Goal: Task Accomplishment & Management: Use online tool/utility

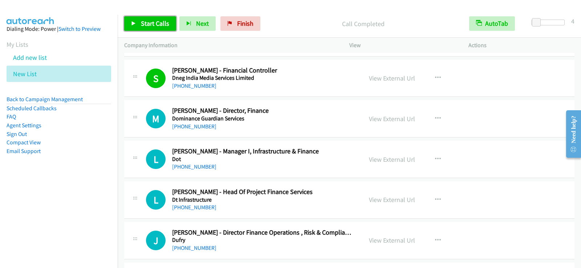
click at [147, 24] on span "Start Calls" at bounding box center [155, 23] width 28 height 8
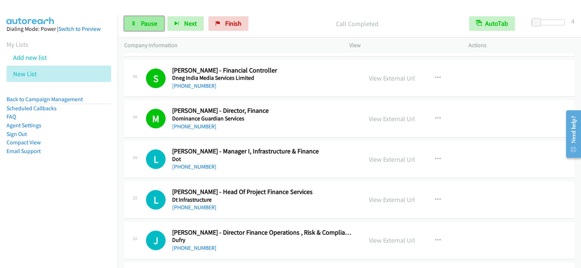
click at [146, 25] on span "Pause" at bounding box center [149, 23] width 16 height 8
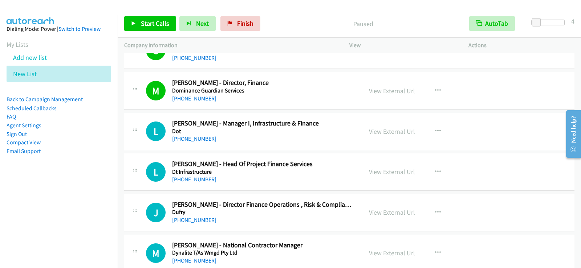
scroll to position [3037, 0]
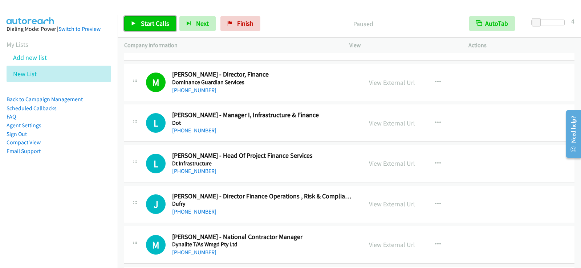
click at [145, 21] on span "Start Calls" at bounding box center [155, 23] width 28 height 8
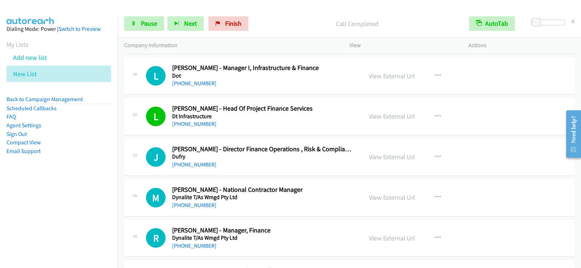
scroll to position [3073, 0]
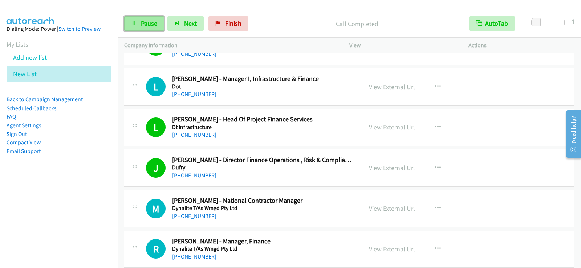
drag, startPoint x: 149, startPoint y: 25, endPoint x: 151, endPoint y: 29, distance: 4.6
click at [149, 25] on span "Pause" at bounding box center [149, 23] width 16 height 8
click at [194, 95] on link "[PHONE_NUMBER]" at bounding box center [194, 94] width 44 height 7
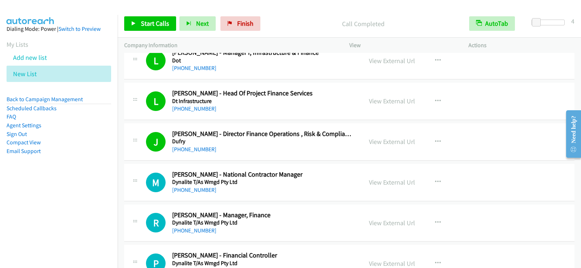
scroll to position [3146, 0]
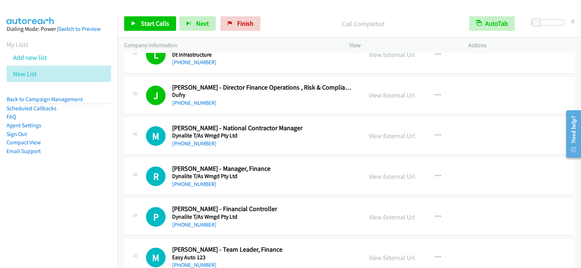
drag, startPoint x: 284, startPoint y: 178, endPoint x: 458, endPoint y: 180, distance: 174.4
click at [435, 177] on icon "button" at bounding box center [438, 177] width 6 height 6
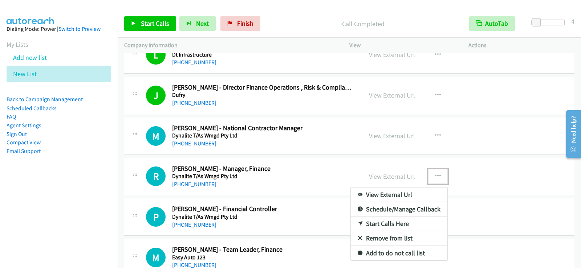
click at [388, 225] on link "Start Calls Here" at bounding box center [399, 224] width 97 height 15
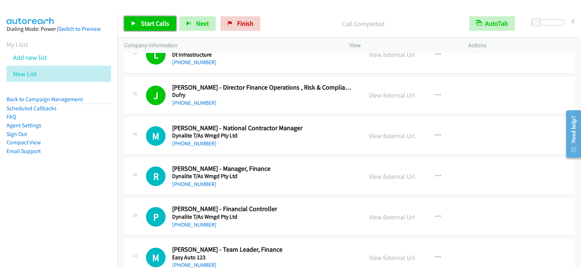
click at [143, 23] on span "Start Calls" at bounding box center [155, 23] width 28 height 8
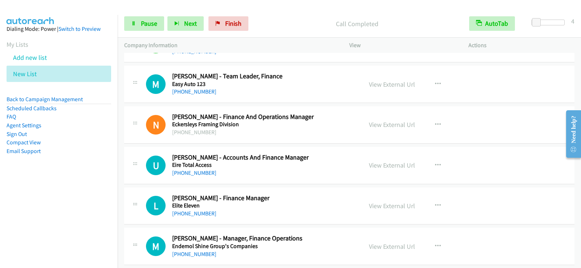
scroll to position [3328, 0]
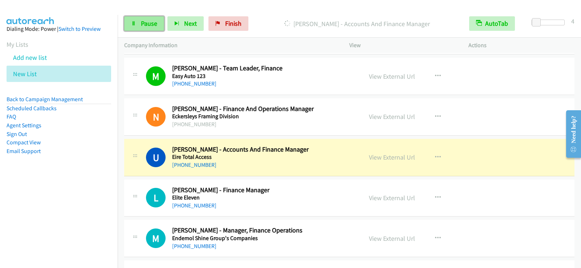
drag, startPoint x: 141, startPoint y: 25, endPoint x: 150, endPoint y: 18, distance: 10.9
click at [142, 24] on span "Pause" at bounding box center [149, 23] width 16 height 8
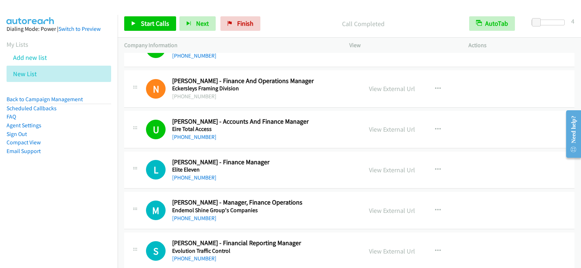
scroll to position [3364, 0]
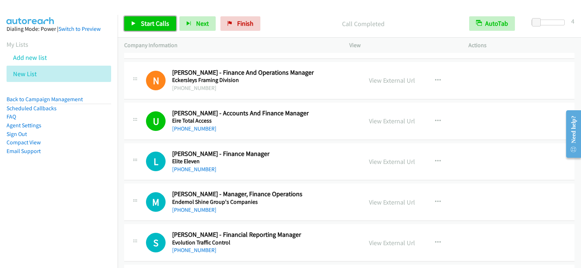
click at [164, 25] on span "Start Calls" at bounding box center [155, 23] width 28 height 8
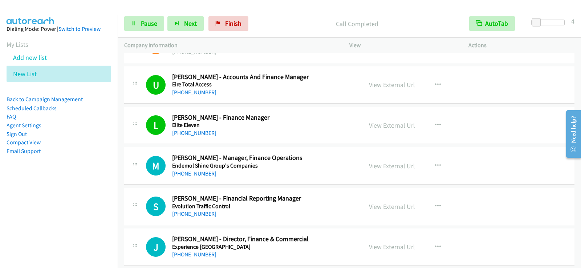
scroll to position [3437, 0]
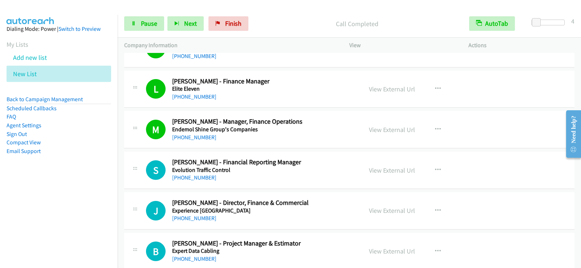
click at [143, 33] on div "Start Calls Pause Next Finish Call Completed AutoTab AutoTab 4" at bounding box center [350, 24] width 464 height 28
click at [145, 25] on span "Pause" at bounding box center [149, 23] width 16 height 8
click at [161, 34] on div "Start Calls Pause Next Finish Paused AutoTab AutoTab 4" at bounding box center [350, 24] width 464 height 28
click at [159, 24] on span "Start Calls" at bounding box center [155, 23] width 28 height 8
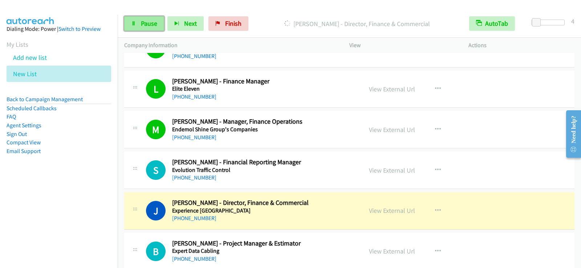
drag, startPoint x: 147, startPoint y: 24, endPoint x: 145, endPoint y: 28, distance: 4.9
click at [147, 24] on span "Pause" at bounding box center [149, 23] width 16 height 8
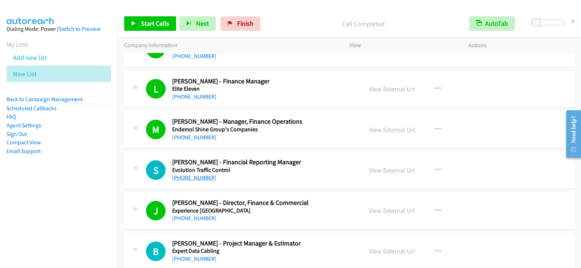
click at [201, 177] on link "[PHONE_NUMBER]" at bounding box center [194, 177] width 44 height 7
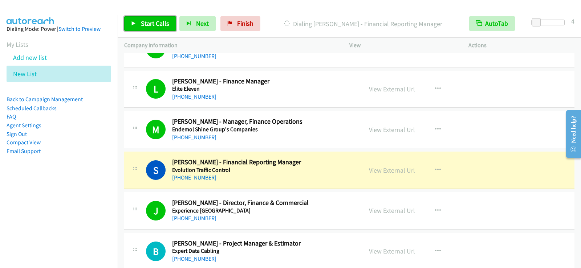
click at [147, 23] on span "Start Calls" at bounding box center [155, 23] width 28 height 8
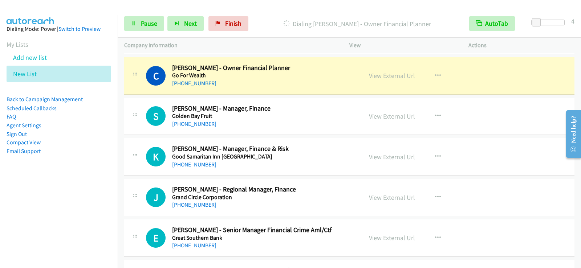
scroll to position [4715, 0]
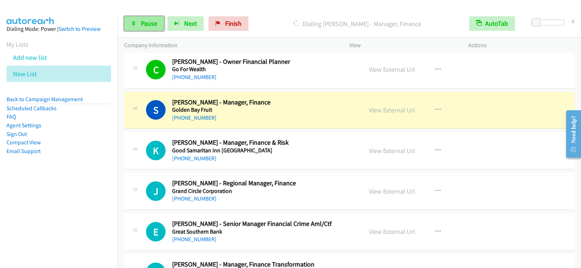
click at [151, 20] on span "Pause" at bounding box center [149, 23] width 16 height 8
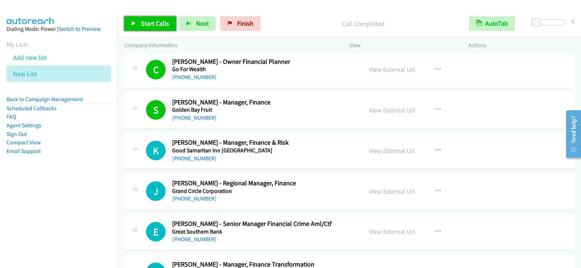
click at [144, 27] on span "Start Calls" at bounding box center [155, 23] width 28 height 8
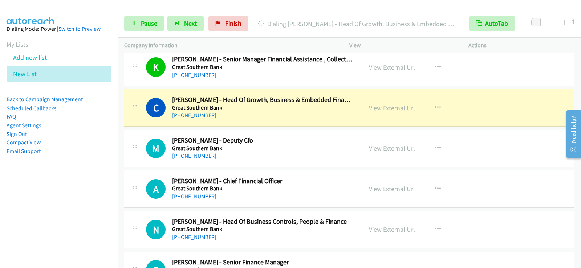
scroll to position [5006, 0]
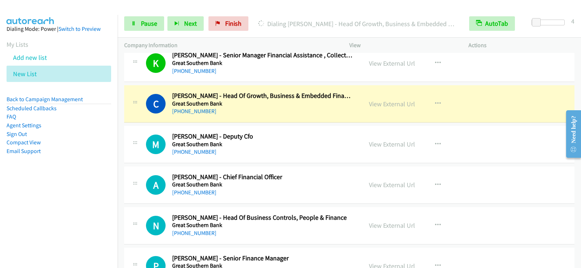
click at [187, 148] on div "[PHONE_NUMBER]" at bounding box center [262, 152] width 181 height 9
click at [188, 151] on link "[PHONE_NUMBER]" at bounding box center [194, 152] width 44 height 7
click at [196, 197] on div "[PHONE_NUMBER]" at bounding box center [262, 193] width 181 height 9
click at [196, 195] on link "[PHONE_NUMBER]" at bounding box center [194, 192] width 44 height 7
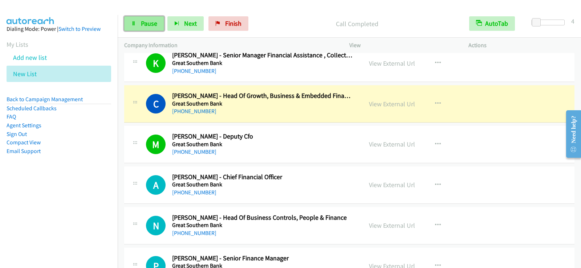
click at [151, 24] on span "Pause" at bounding box center [149, 23] width 16 height 8
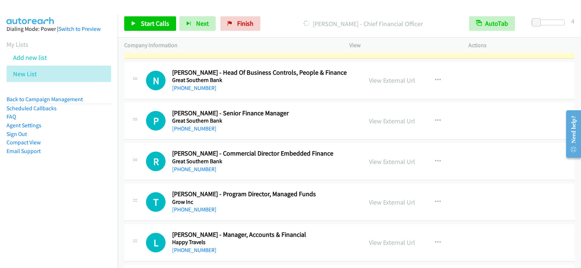
scroll to position [5115, 0]
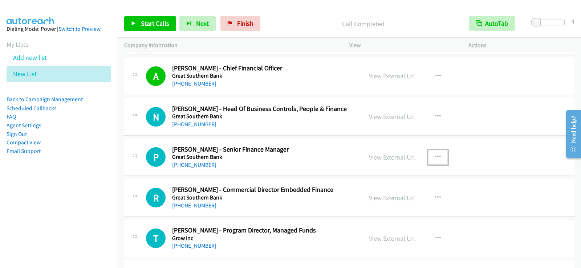
click at [435, 154] on icon "button" at bounding box center [438, 157] width 6 height 6
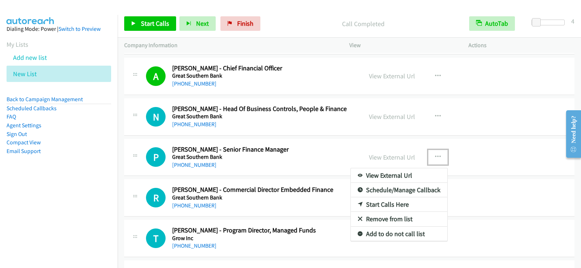
click at [386, 204] on link "Start Calls Here" at bounding box center [399, 205] width 97 height 15
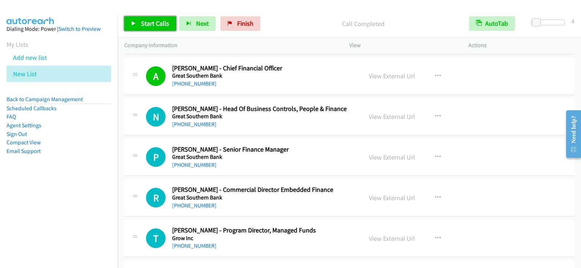
click at [161, 25] on span "Start Calls" at bounding box center [155, 23] width 28 height 8
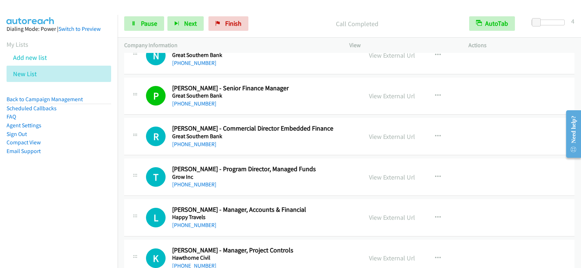
scroll to position [5188, 0]
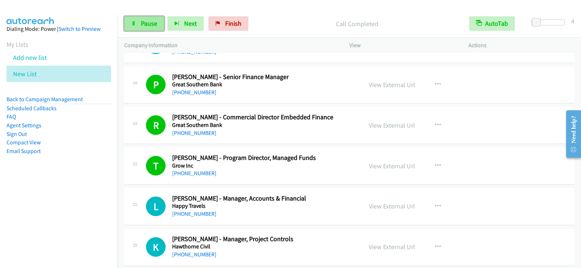
click at [134, 27] on link "Pause" at bounding box center [144, 23] width 40 height 15
click at [161, 27] on span "Start Calls" at bounding box center [155, 23] width 28 height 8
drag, startPoint x: 141, startPoint y: 21, endPoint x: 181, endPoint y: 54, distance: 52.7
click at [141, 21] on span "Pause" at bounding box center [149, 23] width 16 height 8
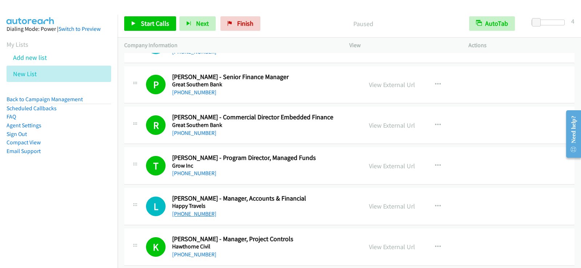
click at [190, 211] on link "[PHONE_NUMBER]" at bounding box center [194, 214] width 44 height 7
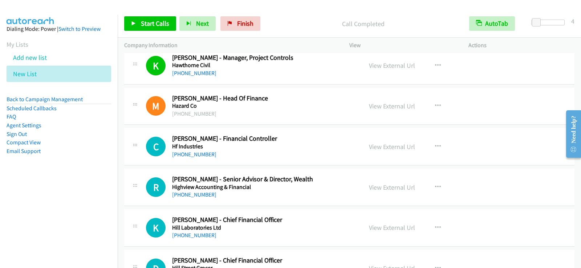
scroll to position [5406, 0]
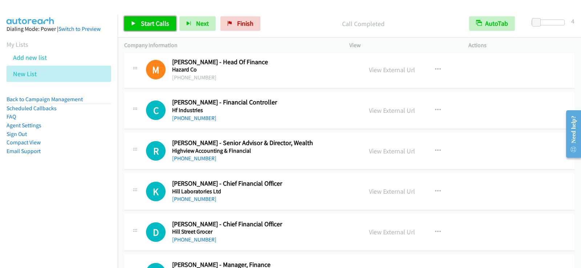
click at [159, 23] on span "Start Calls" at bounding box center [155, 23] width 28 height 8
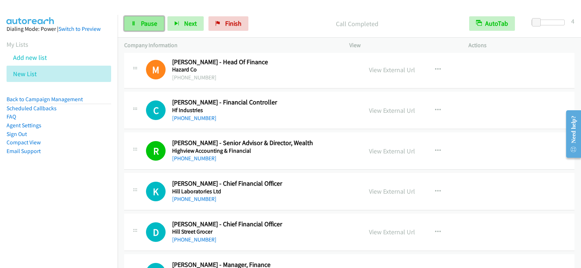
click at [152, 28] on link "Pause" at bounding box center [144, 23] width 40 height 15
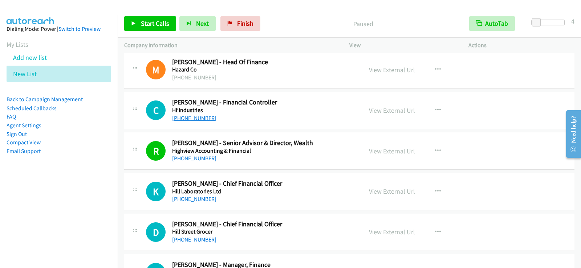
click at [199, 118] on link "[PHONE_NUMBER]" at bounding box center [194, 118] width 44 height 7
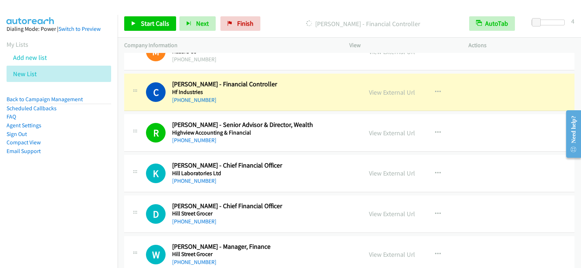
scroll to position [5442, 0]
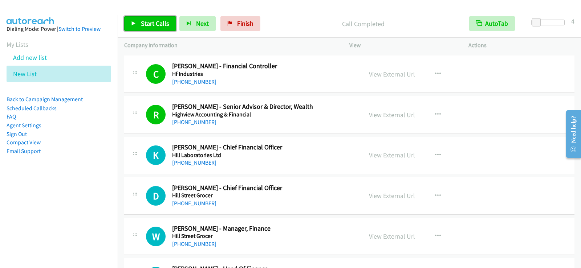
click at [154, 17] on link "Start Calls" at bounding box center [150, 23] width 52 height 15
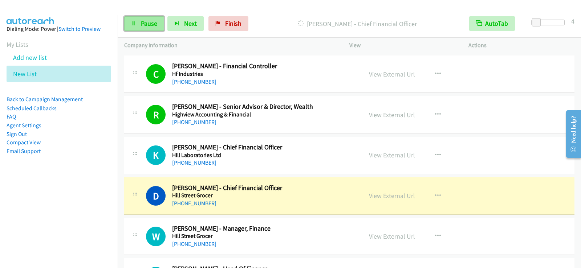
click at [147, 21] on span "Pause" at bounding box center [149, 23] width 16 height 8
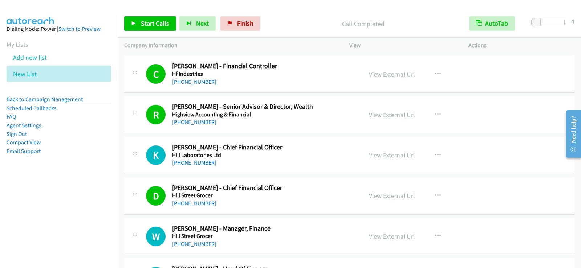
click at [199, 162] on link "[PHONE_NUMBER]" at bounding box center [194, 162] width 44 height 7
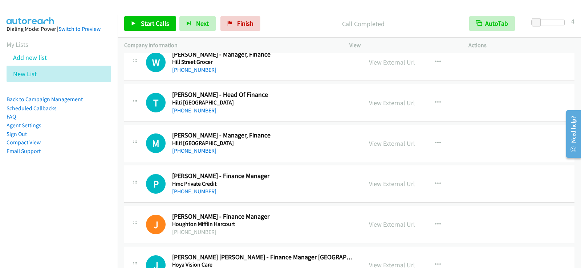
scroll to position [5602, 0]
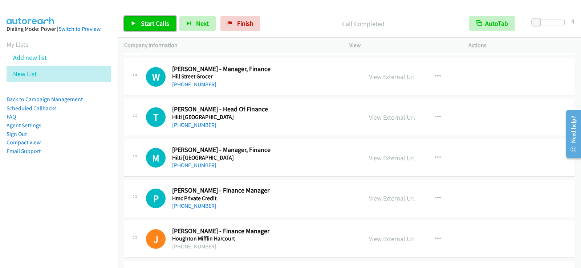
drag, startPoint x: 148, startPoint y: 25, endPoint x: 152, endPoint y: 31, distance: 7.1
click at [148, 25] on span "Start Calls" at bounding box center [155, 23] width 28 height 8
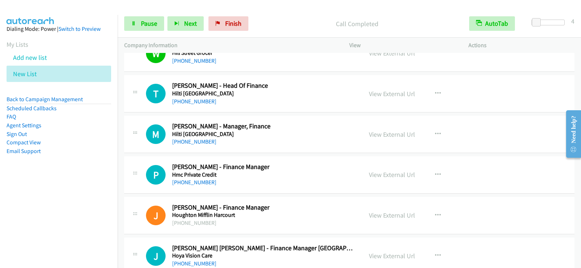
scroll to position [5638, 0]
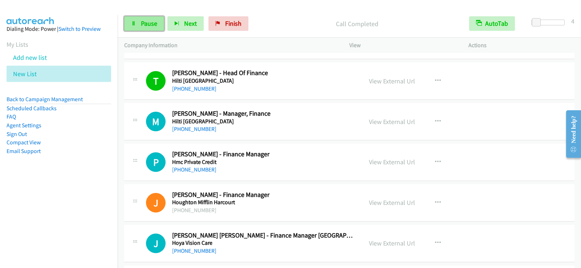
click at [145, 24] on span "Pause" at bounding box center [149, 23] width 16 height 8
click at [143, 22] on span "Start Calls" at bounding box center [155, 23] width 28 height 8
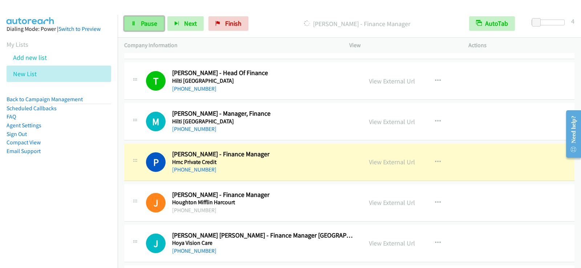
click at [150, 25] on span "Pause" at bounding box center [149, 23] width 16 height 8
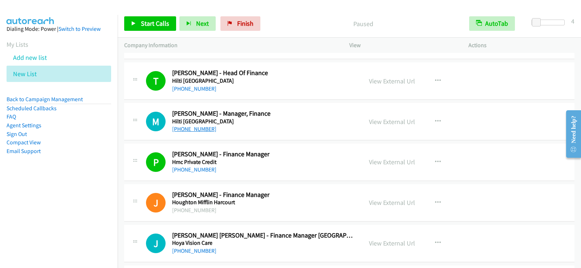
click at [189, 129] on link "[PHONE_NUMBER]" at bounding box center [194, 129] width 44 height 7
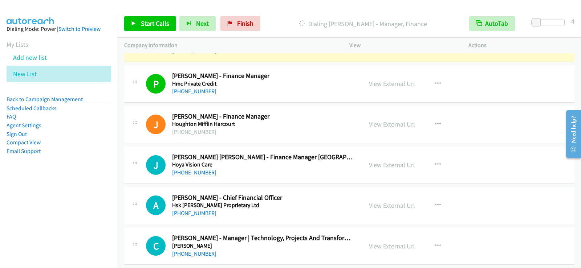
scroll to position [5711, 0]
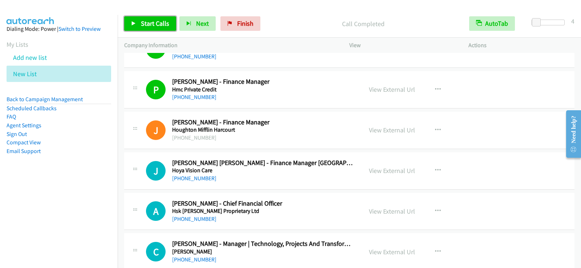
drag, startPoint x: 158, startPoint y: 26, endPoint x: 160, endPoint y: 32, distance: 6.2
click at [158, 26] on span "Start Calls" at bounding box center [155, 23] width 28 height 8
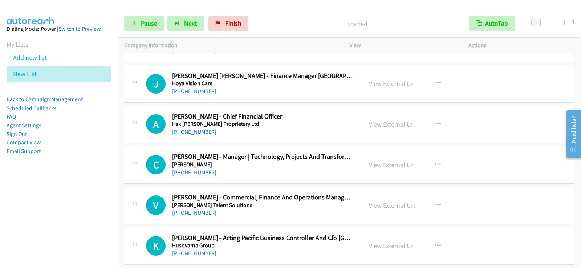
scroll to position [5812, 0]
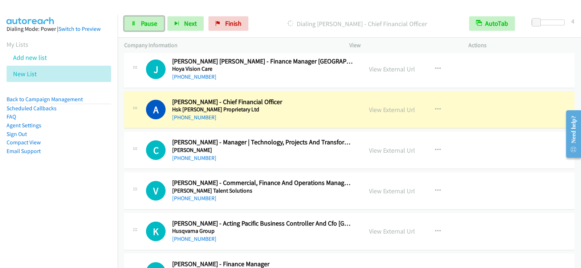
drag, startPoint x: 150, startPoint y: 25, endPoint x: 153, endPoint y: 43, distance: 17.6
click at [150, 25] on span "Pause" at bounding box center [149, 23] width 16 height 8
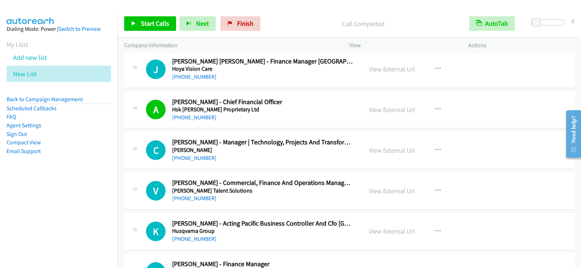
drag, startPoint x: 204, startPoint y: 79, endPoint x: 230, endPoint y: 101, distance: 33.8
click at [204, 79] on link "[PHONE_NUMBER]" at bounding box center [194, 76] width 44 height 7
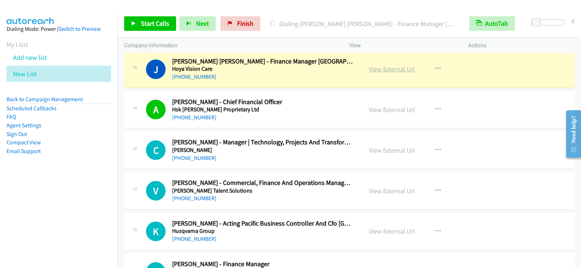
click at [404, 72] on link "View External Url" at bounding box center [392, 69] width 46 height 8
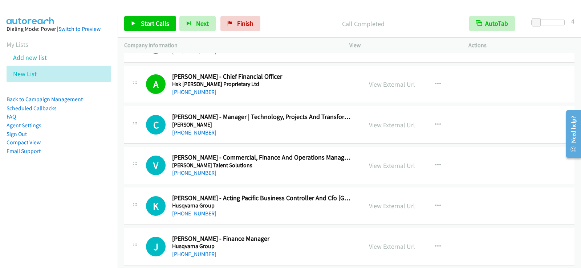
scroll to position [5885, 0]
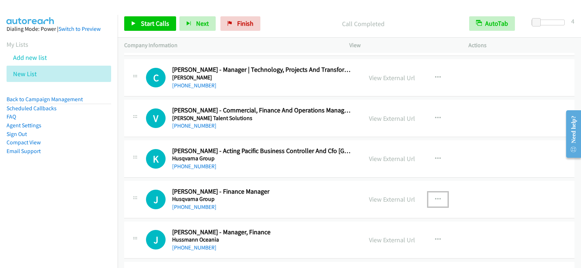
click at [436, 199] on icon "button" at bounding box center [438, 200] width 6 height 6
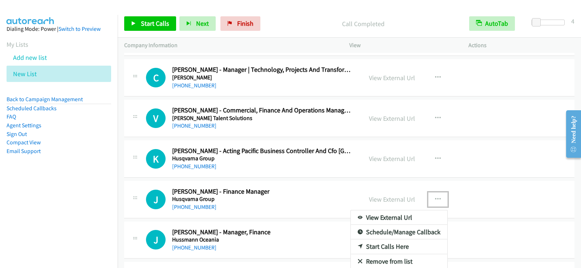
click at [383, 243] on link "Start Calls Here" at bounding box center [399, 247] width 97 height 15
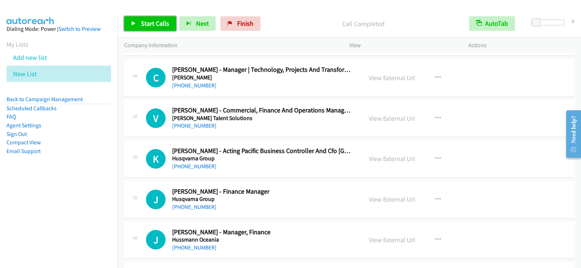
click at [151, 18] on link "Start Calls" at bounding box center [150, 23] width 52 height 15
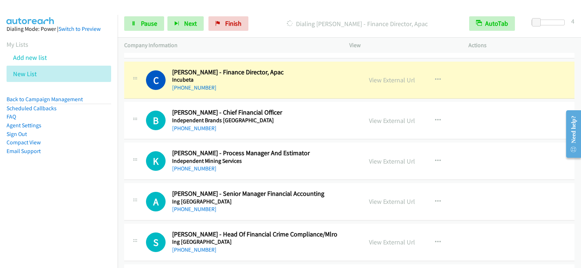
scroll to position [6263, 0]
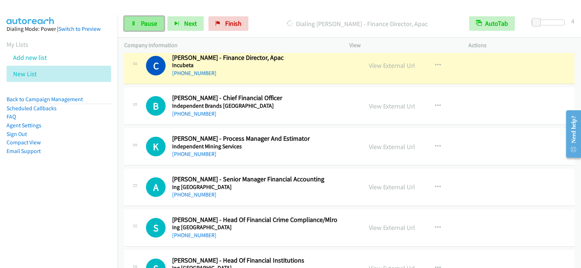
click at [145, 24] on span "Pause" at bounding box center [149, 23] width 16 height 8
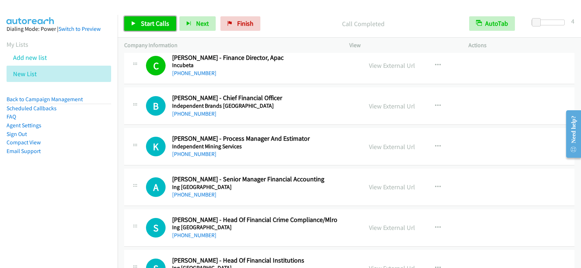
click at [162, 24] on span "Start Calls" at bounding box center [155, 23] width 28 height 8
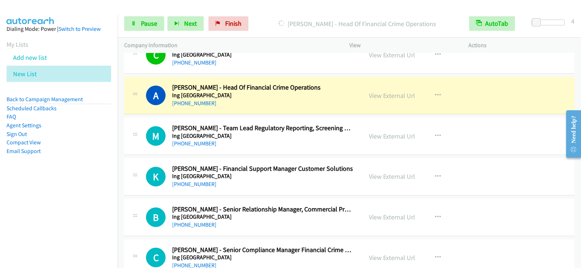
scroll to position [6519, 0]
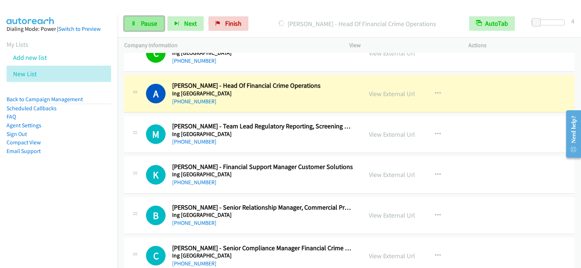
click at [158, 21] on link "Pause" at bounding box center [144, 23] width 40 height 15
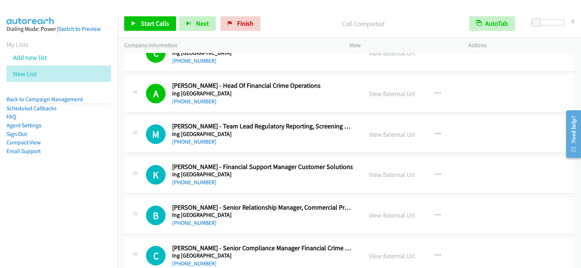
scroll to position [6555, 0]
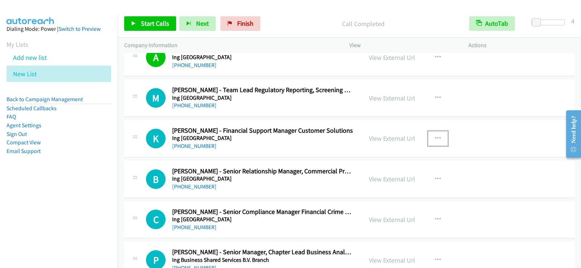
click at [435, 137] on icon "button" at bounding box center [438, 139] width 6 height 6
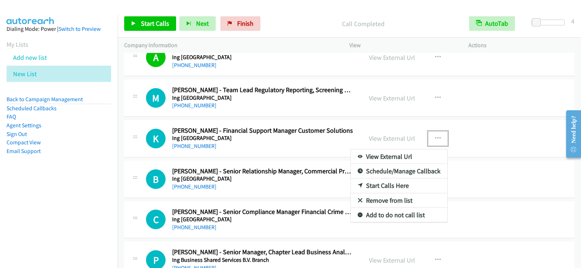
click at [387, 187] on link "Start Calls Here" at bounding box center [399, 186] width 97 height 15
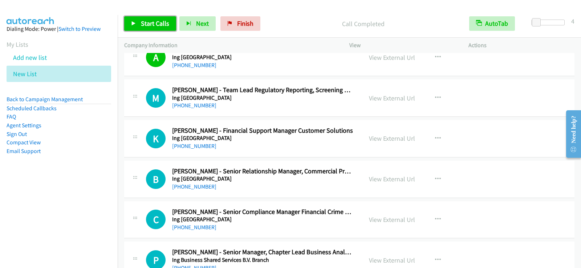
click at [144, 24] on span "Start Calls" at bounding box center [155, 23] width 28 height 8
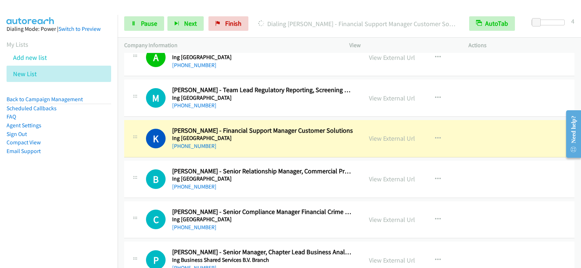
scroll to position [6592, 0]
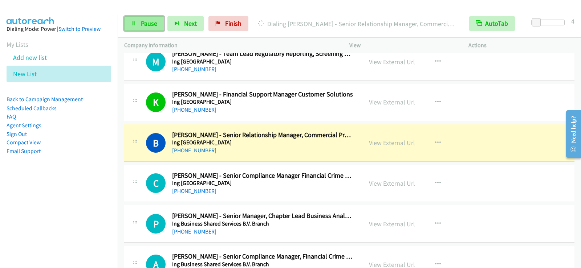
click at [143, 20] on span "Pause" at bounding box center [149, 23] width 16 height 8
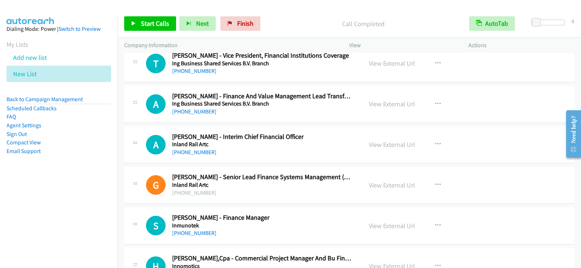
scroll to position [6846, 0]
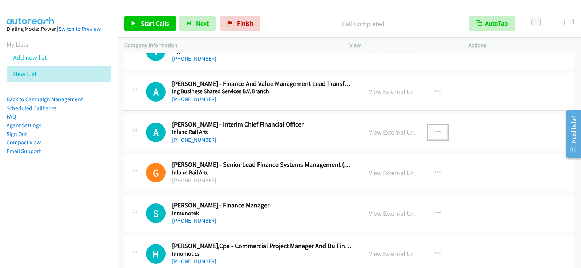
click at [431, 130] on button "button" at bounding box center [438, 132] width 20 height 15
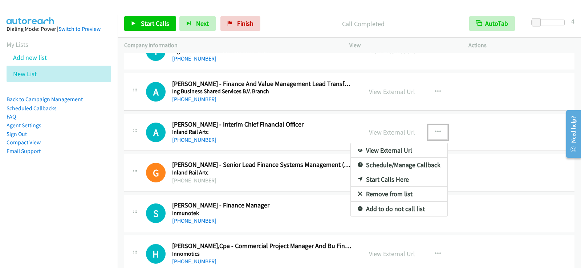
click at [367, 179] on link "Start Calls Here" at bounding box center [399, 180] width 97 height 15
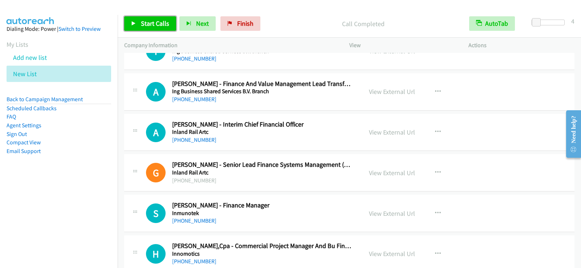
click at [142, 24] on span "Start Calls" at bounding box center [155, 23] width 28 height 8
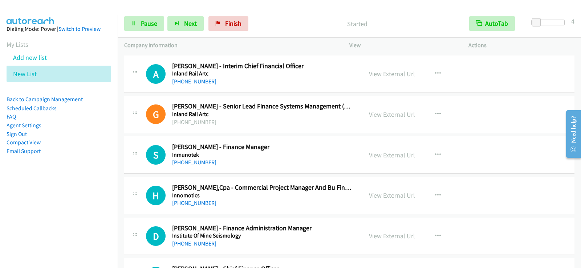
scroll to position [6904, 0]
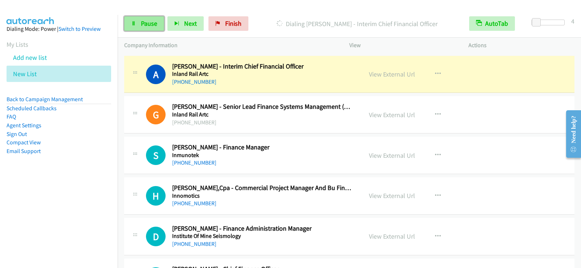
click at [159, 28] on link "Pause" at bounding box center [144, 23] width 40 height 15
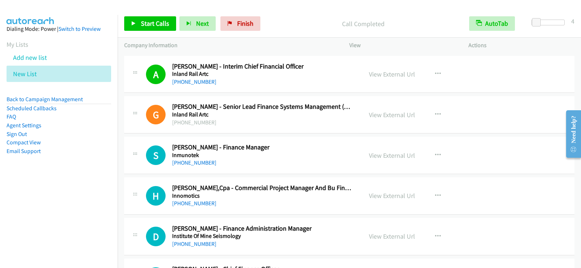
click at [156, 16] on div "Start Calls Pause Next Finish Call Completed AutoTab AutoTab 4" at bounding box center [350, 24] width 464 height 28
click at [157, 17] on link "Start Calls" at bounding box center [150, 23] width 52 height 15
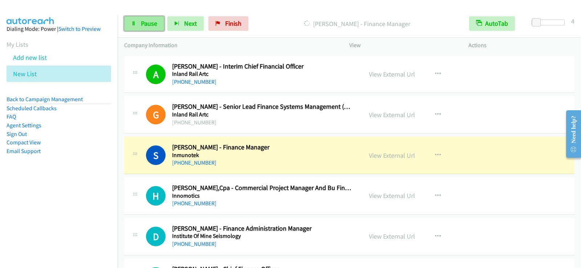
click at [151, 23] on span "Pause" at bounding box center [149, 23] width 16 height 8
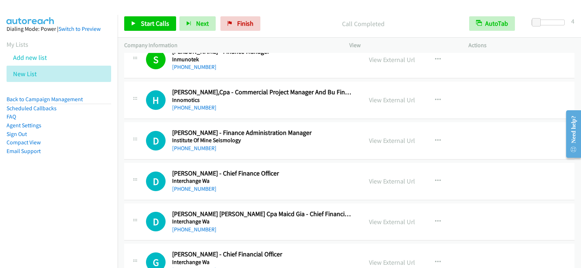
scroll to position [7013, 0]
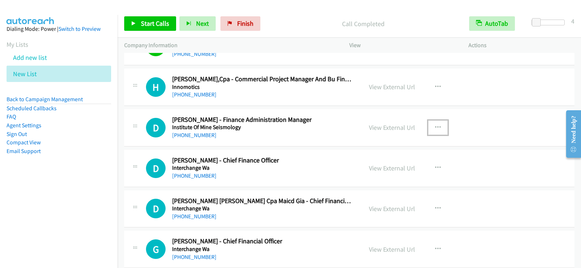
click at [428, 127] on button "button" at bounding box center [438, 128] width 20 height 15
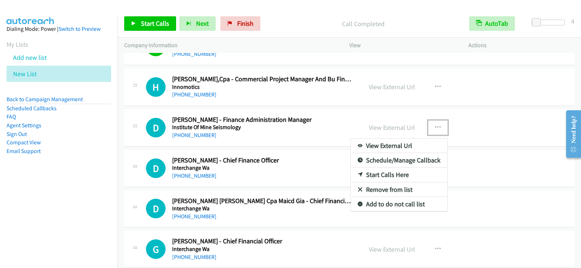
click at [386, 175] on link "Start Calls Here" at bounding box center [399, 175] width 97 height 15
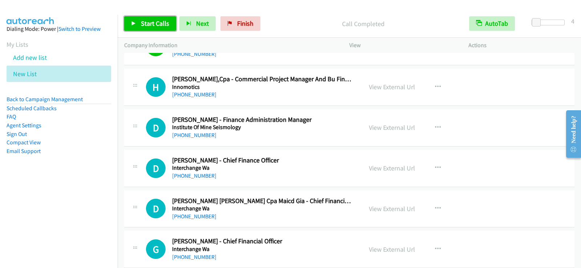
click at [170, 29] on link "Start Calls" at bounding box center [150, 23] width 52 height 15
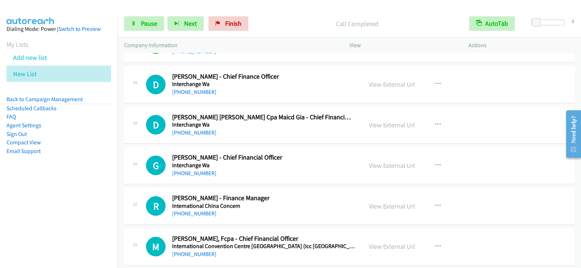
scroll to position [7100, 0]
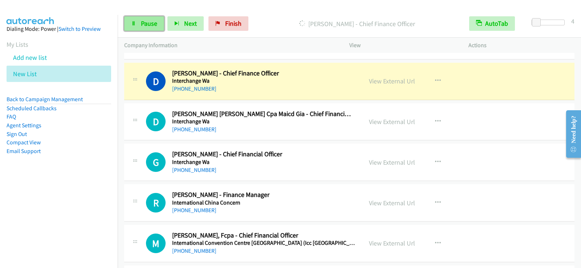
click at [155, 25] on span "Pause" at bounding box center [149, 23] width 16 height 8
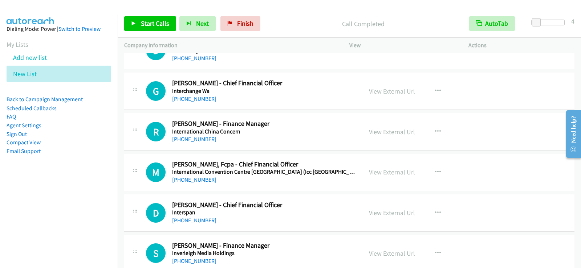
scroll to position [7173, 0]
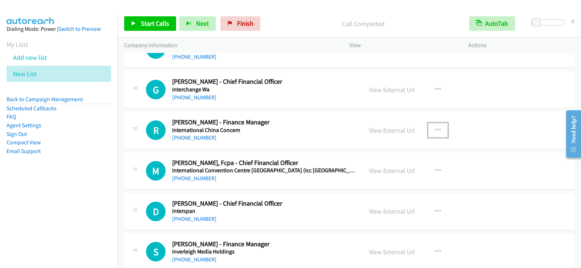
click at [437, 129] on icon "button" at bounding box center [438, 131] width 6 height 6
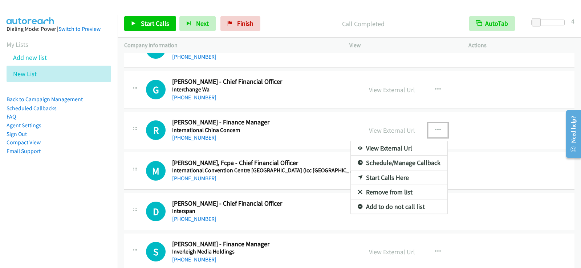
click at [390, 176] on link "Start Calls Here" at bounding box center [399, 178] width 97 height 15
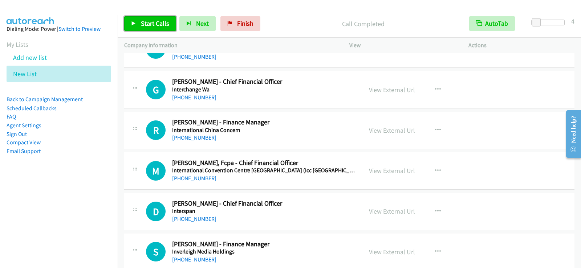
click at [145, 23] on span "Start Calls" at bounding box center [155, 23] width 28 height 8
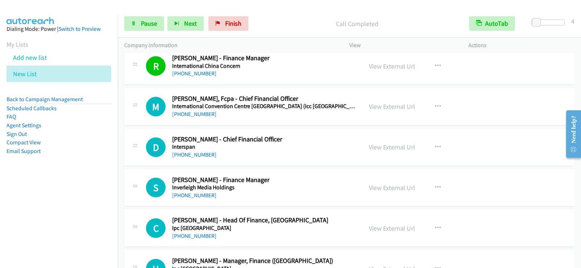
scroll to position [7246, 0]
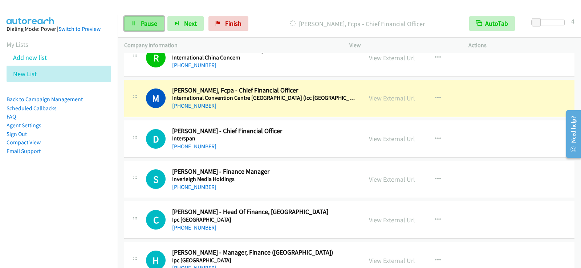
click at [154, 21] on span "Pause" at bounding box center [149, 23] width 16 height 8
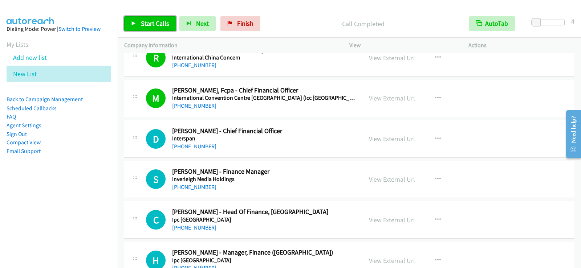
click at [170, 27] on link "Start Calls" at bounding box center [150, 23] width 52 height 15
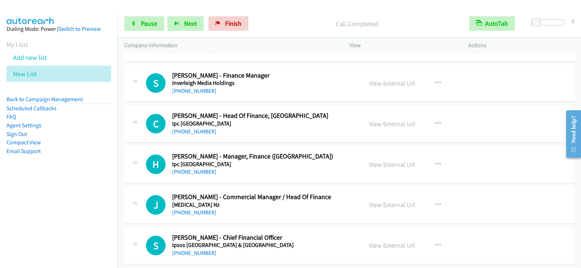
scroll to position [7355, 0]
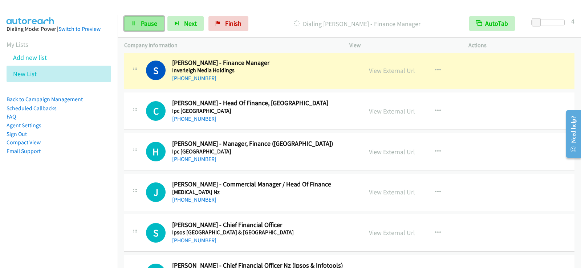
click at [150, 26] on span "Pause" at bounding box center [149, 23] width 16 height 8
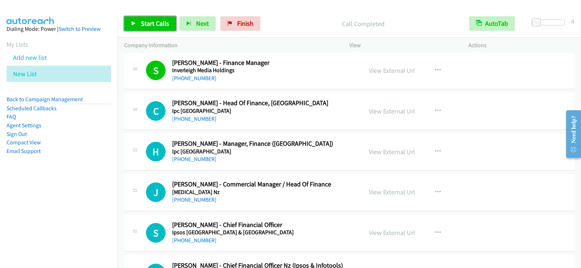
click at [139, 25] on link "Start Calls" at bounding box center [150, 23] width 52 height 15
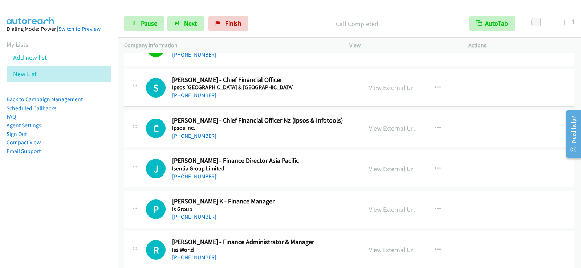
scroll to position [7514, 0]
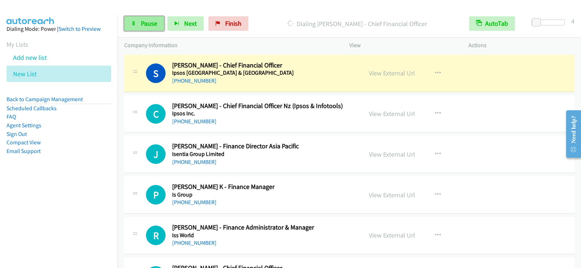
click at [148, 25] on span "Pause" at bounding box center [149, 23] width 16 height 8
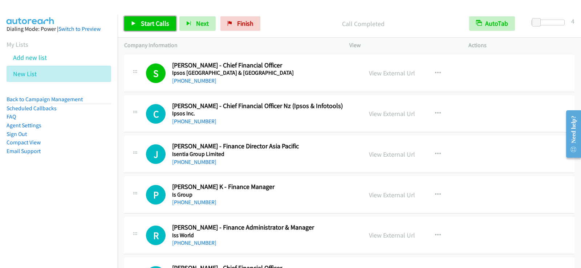
click at [151, 24] on span "Start Calls" at bounding box center [155, 23] width 28 height 8
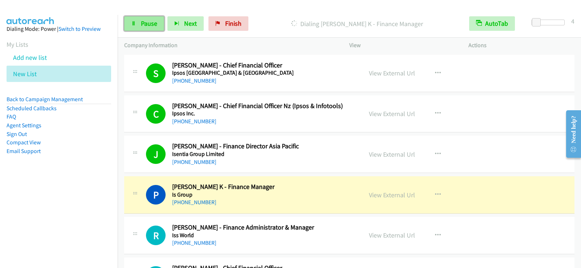
click at [143, 29] on link "Pause" at bounding box center [144, 23] width 40 height 15
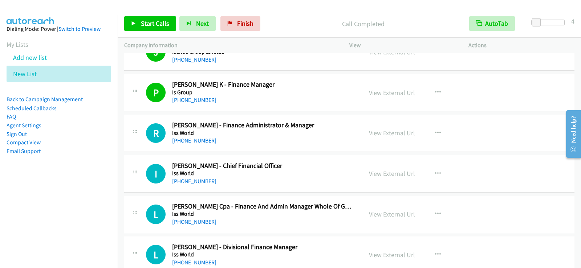
scroll to position [7623, 0]
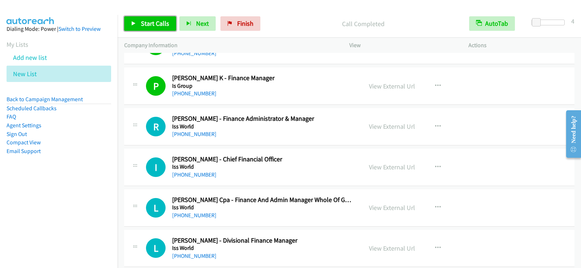
click at [146, 27] on span "Start Calls" at bounding box center [155, 23] width 28 height 8
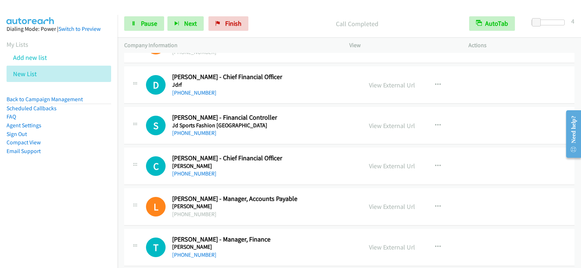
scroll to position [8248, 0]
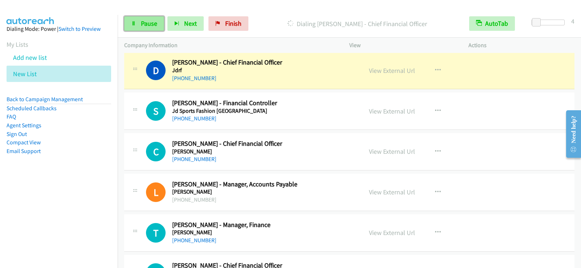
click at [148, 23] on span "Pause" at bounding box center [149, 23] width 16 height 8
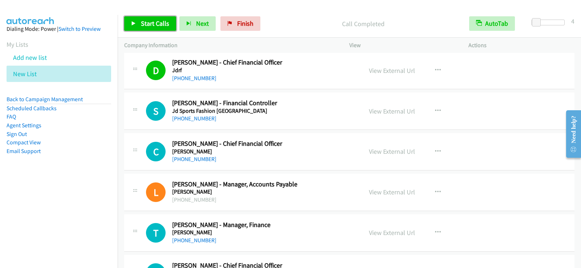
click at [157, 23] on span "Start Calls" at bounding box center [155, 23] width 28 height 8
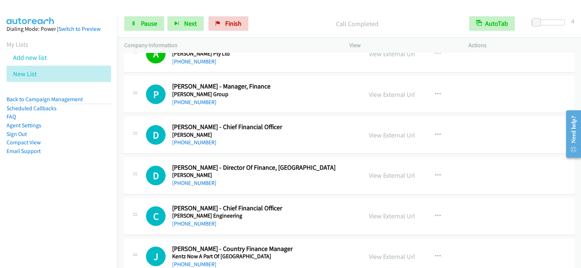
scroll to position [8481, 0]
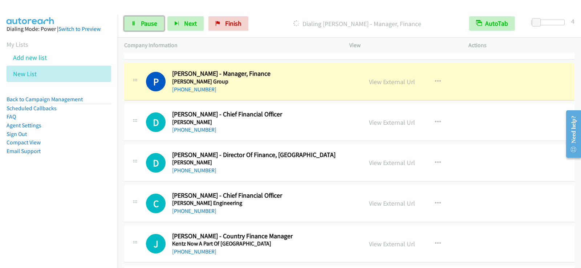
click at [151, 20] on span "Pause" at bounding box center [149, 23] width 16 height 8
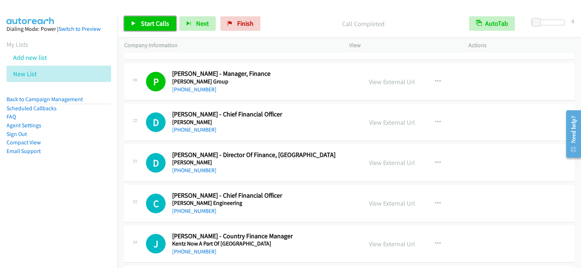
click at [160, 22] on span "Start Calls" at bounding box center [155, 23] width 28 height 8
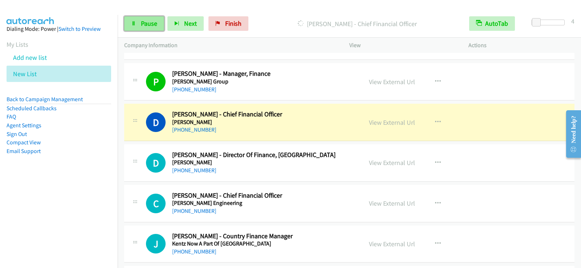
click at [143, 25] on span "Pause" at bounding box center [149, 23] width 16 height 8
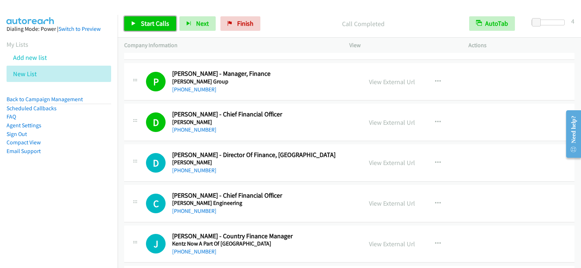
click at [158, 23] on span "Start Calls" at bounding box center [155, 23] width 28 height 8
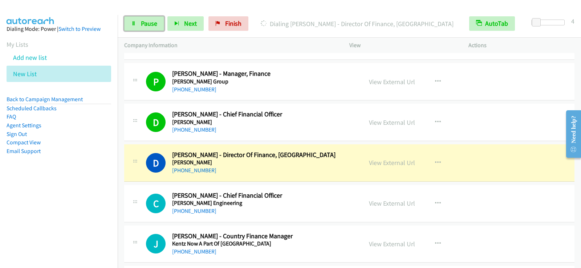
click at [149, 23] on span "Pause" at bounding box center [149, 23] width 16 height 8
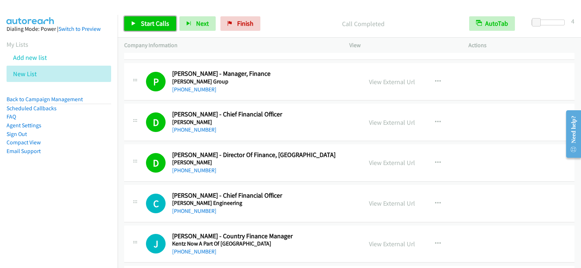
click at [163, 28] on link "Start Calls" at bounding box center [150, 23] width 52 height 15
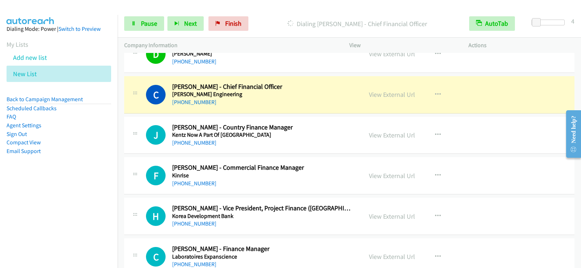
scroll to position [8604, 0]
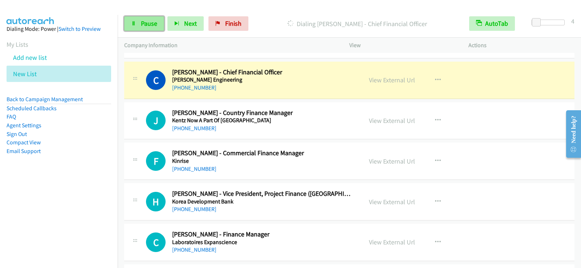
click at [157, 27] on span "Pause" at bounding box center [149, 23] width 16 height 8
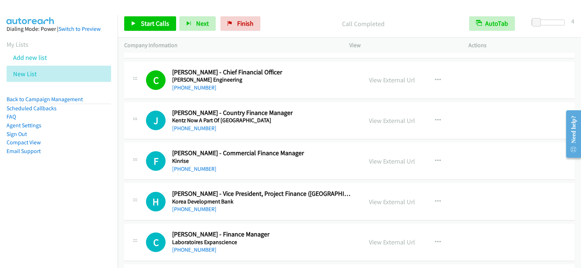
click at [145, 15] on div "Start Calls Pause Next Finish Call Completed AutoTab AutoTab 4" at bounding box center [350, 24] width 464 height 28
click at [144, 28] on link "Start Calls" at bounding box center [150, 23] width 52 height 15
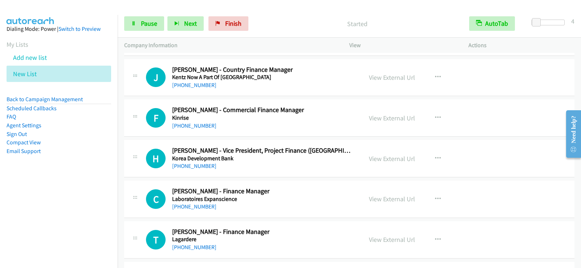
scroll to position [8648, 0]
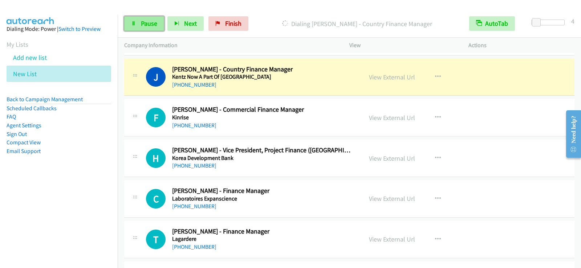
click at [149, 23] on span "Pause" at bounding box center [149, 23] width 16 height 8
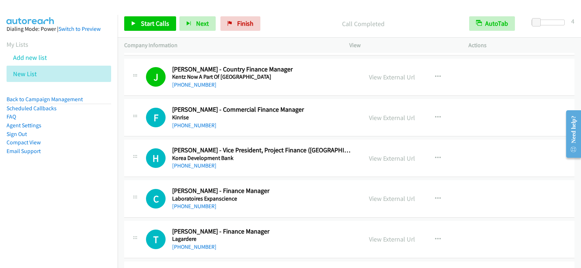
scroll to position [8684, 0]
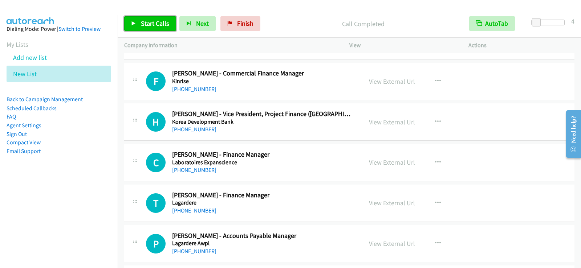
click at [164, 21] on span "Start Calls" at bounding box center [155, 23] width 28 height 8
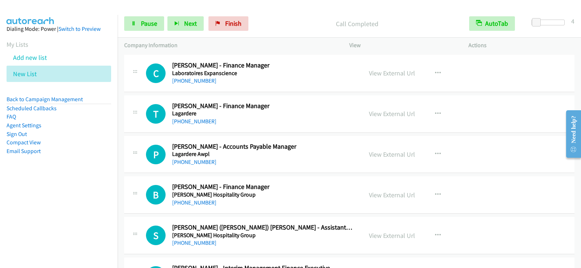
scroll to position [8757, 0]
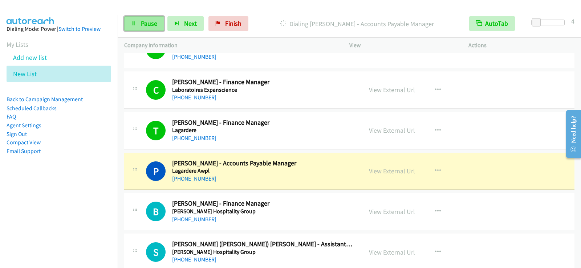
click at [136, 27] on link "Pause" at bounding box center [144, 23] width 40 height 15
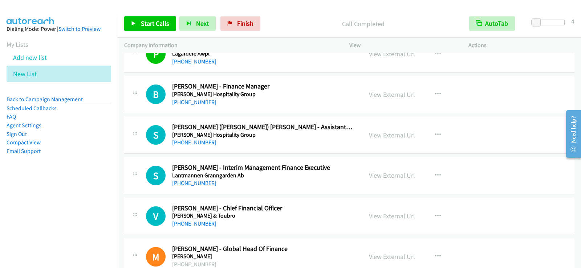
scroll to position [8866, 0]
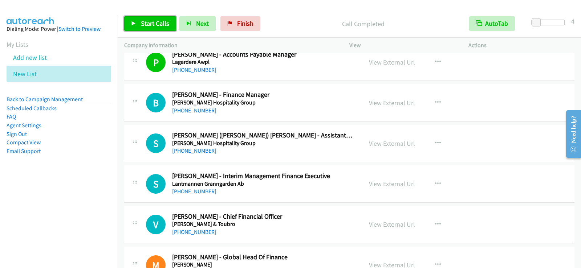
click at [165, 22] on span "Start Calls" at bounding box center [155, 23] width 28 height 8
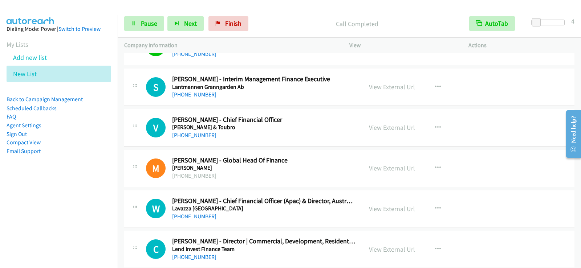
scroll to position [8975, 0]
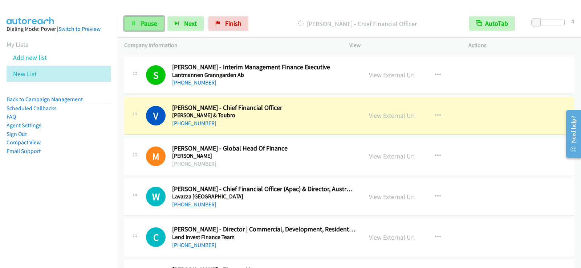
click at [159, 24] on link "Pause" at bounding box center [144, 23] width 40 height 15
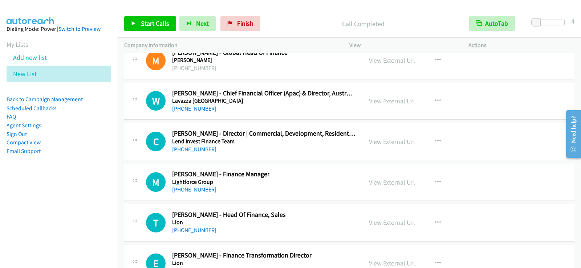
scroll to position [9084, 0]
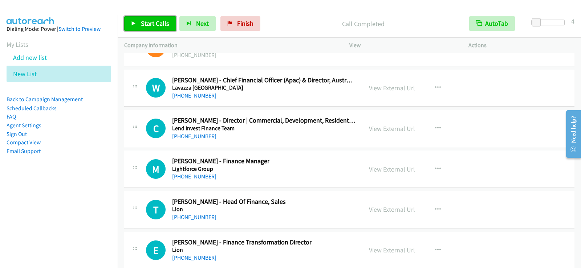
click at [153, 24] on span "Start Calls" at bounding box center [155, 23] width 28 height 8
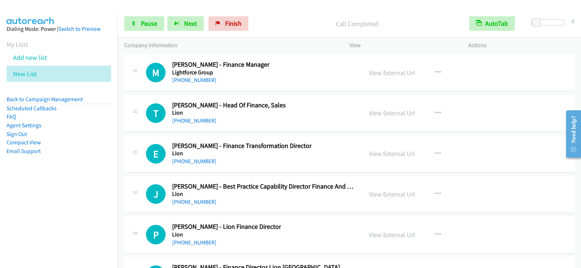
scroll to position [9186, 0]
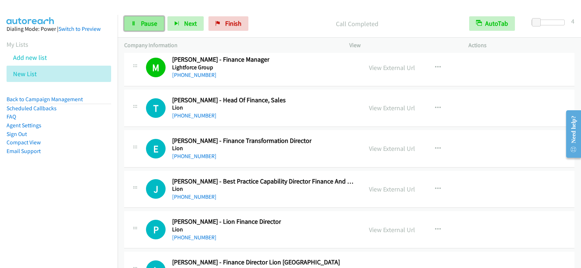
click at [142, 27] on span "Pause" at bounding box center [149, 23] width 16 height 8
click at [395, 70] on link "View External Url" at bounding box center [392, 68] width 46 height 8
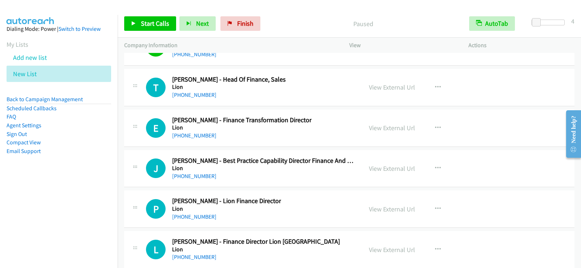
scroll to position [9217, 0]
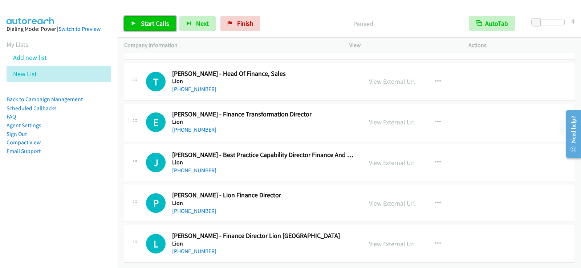
click at [152, 23] on span "Start Calls" at bounding box center [155, 23] width 28 height 8
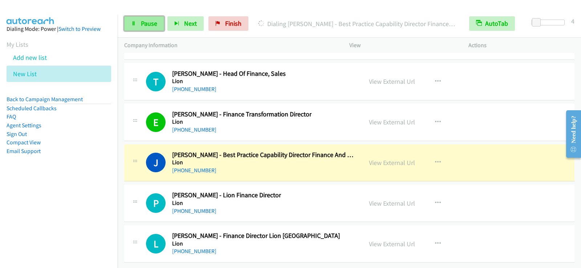
click at [140, 25] on link "Pause" at bounding box center [144, 23] width 40 height 15
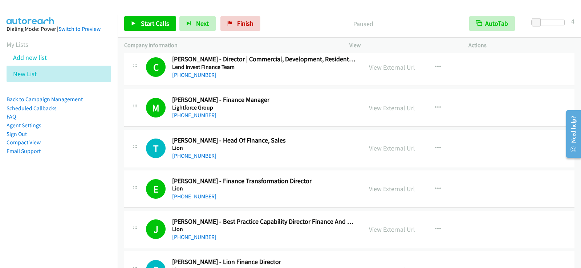
scroll to position [9145, 0]
click at [203, 156] on link "[PHONE_NUMBER]" at bounding box center [194, 156] width 44 height 7
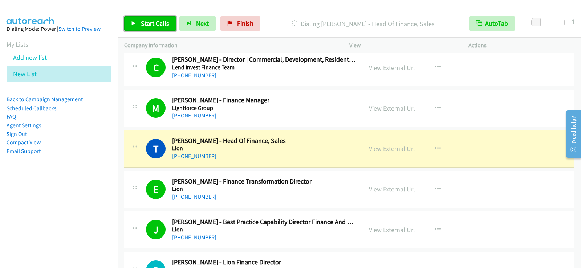
drag, startPoint x: 156, startPoint y: 25, endPoint x: 152, endPoint y: 35, distance: 10.3
click at [156, 25] on span "Start Calls" at bounding box center [155, 23] width 28 height 8
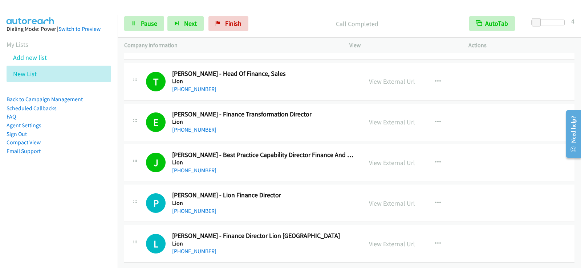
scroll to position [9217, 0]
click at [146, 23] on span "Pause" at bounding box center [149, 23] width 16 height 8
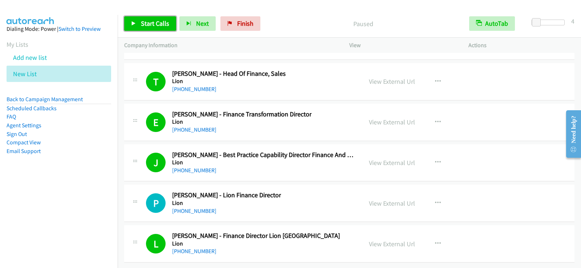
click at [154, 24] on span "Start Calls" at bounding box center [155, 23] width 28 height 8
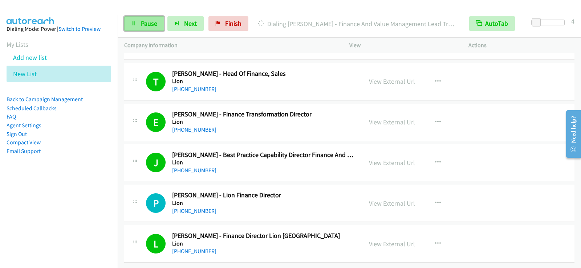
click at [154, 24] on span "Pause" at bounding box center [149, 23] width 16 height 8
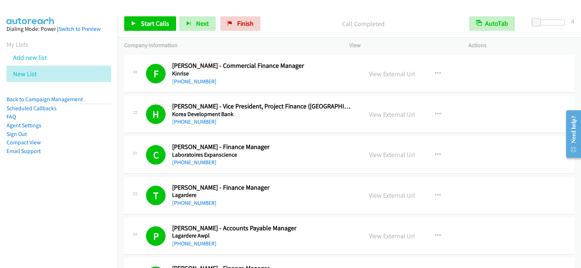
scroll to position [8673, 0]
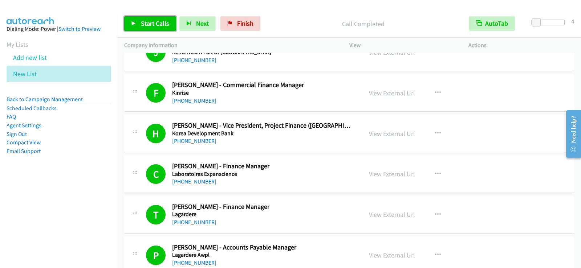
click at [150, 22] on span "Start Calls" at bounding box center [155, 23] width 28 height 8
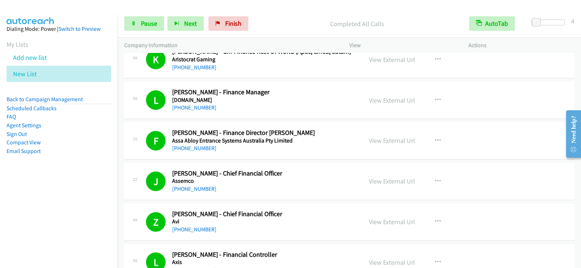
scroll to position [472, 0]
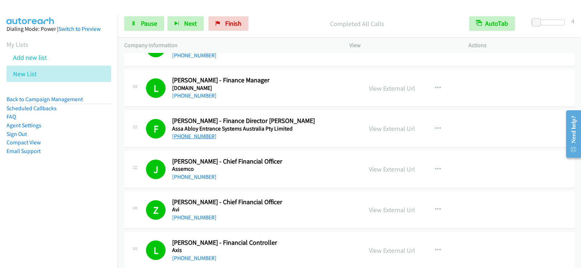
click at [205, 138] on link "[PHONE_NUMBER]" at bounding box center [194, 136] width 44 height 7
click at [190, 138] on link "[PHONE_NUMBER]" at bounding box center [194, 136] width 44 height 7
click at [203, 177] on link "[PHONE_NUMBER]" at bounding box center [194, 177] width 44 height 7
click at [386, 170] on link "View External Url" at bounding box center [392, 169] width 46 height 8
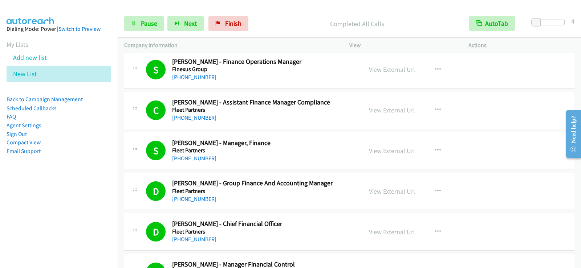
scroll to position [3851, 0]
